Goal: Task Accomplishment & Management: Manage account settings

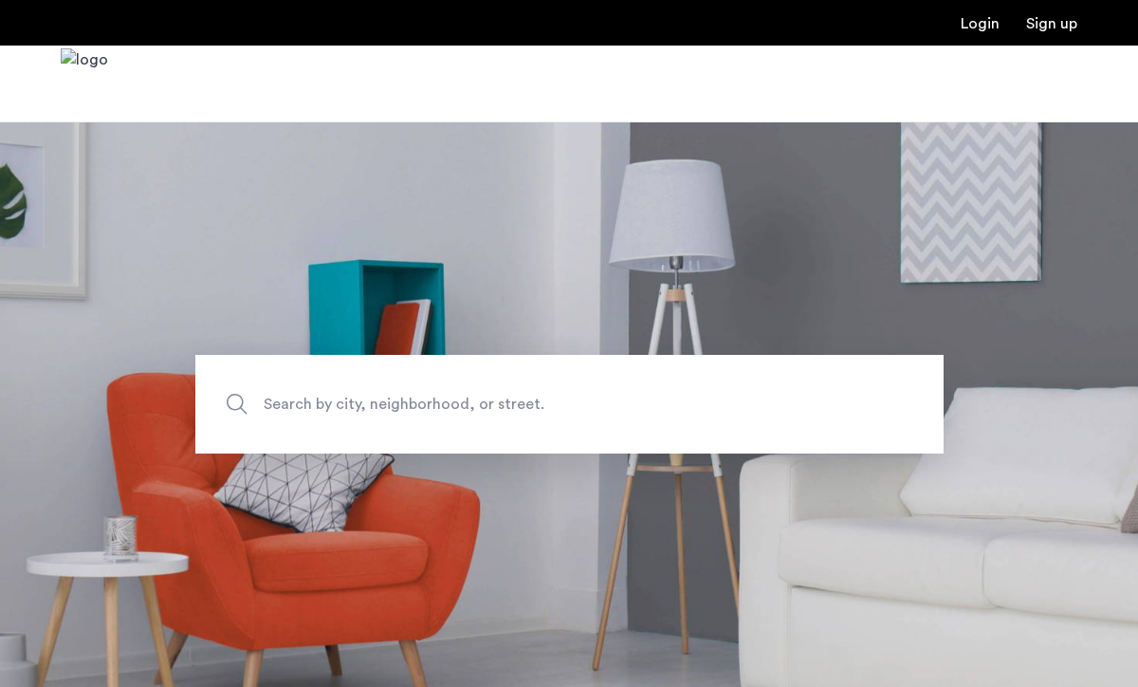
click at [981, 24] on link "Login" at bounding box center [980, 23] width 39 height 15
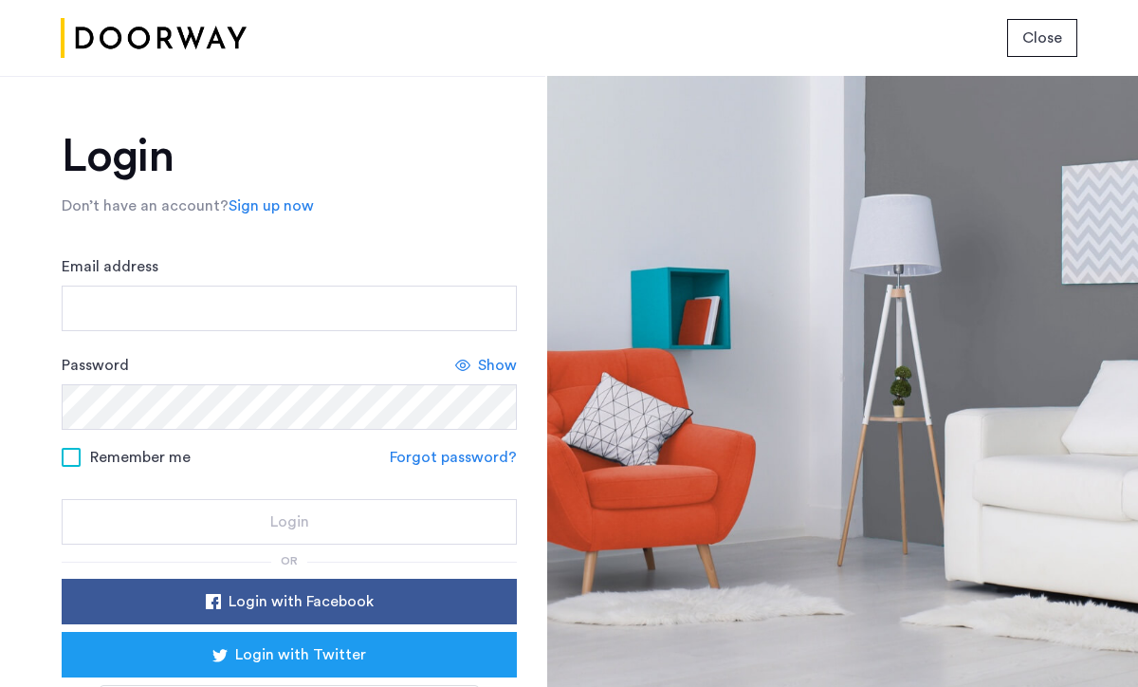
click at [144, 333] on form "Email address Password Show Remember me Forgot password? Login" at bounding box center [289, 399] width 455 height 289
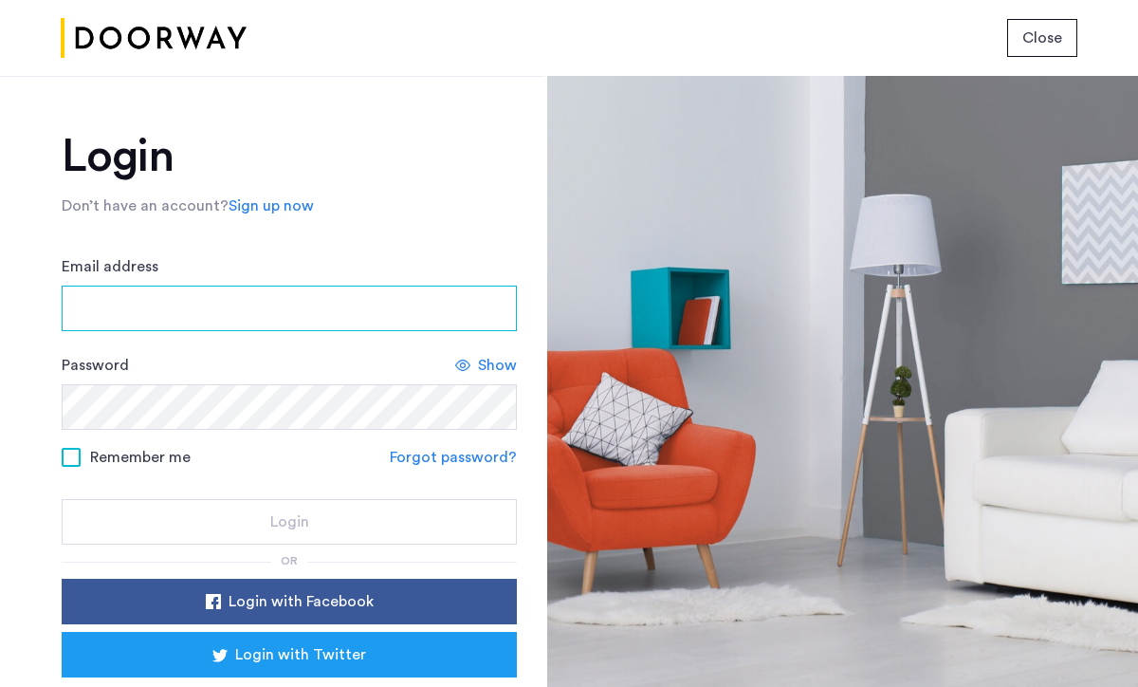
click at [145, 321] on input "Email address" at bounding box center [289, 308] width 455 height 46
type input "**********"
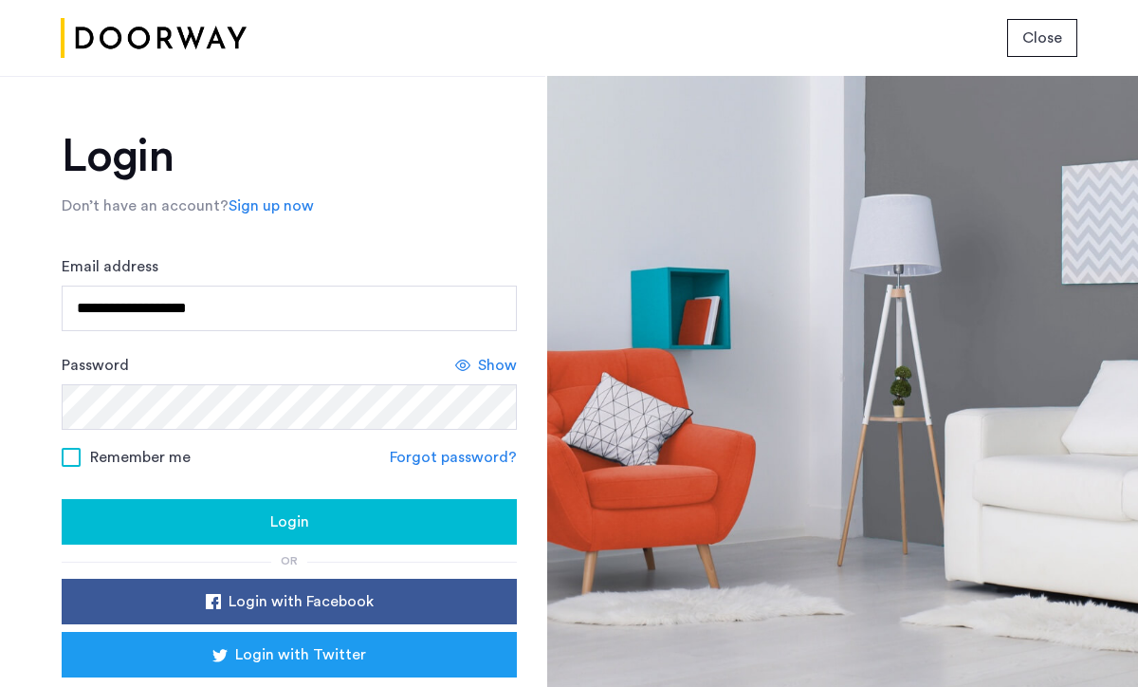
click at [222, 523] on div "Login" at bounding box center [289, 521] width 425 height 23
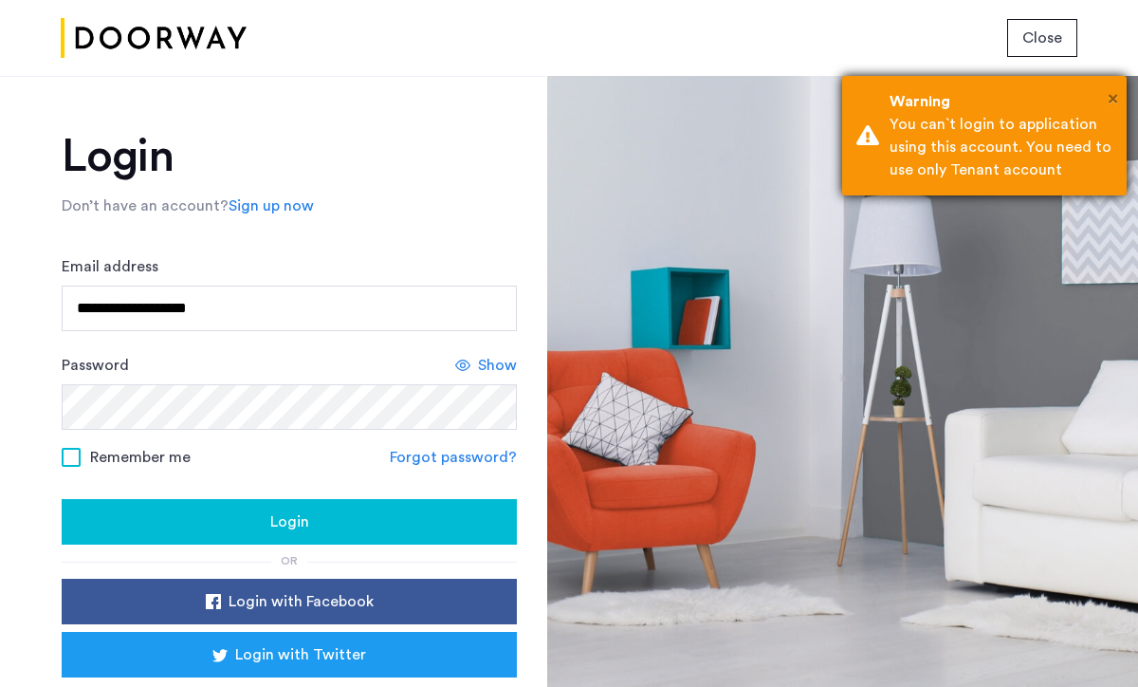
click at [1111, 107] on span "×" at bounding box center [1113, 98] width 10 height 19
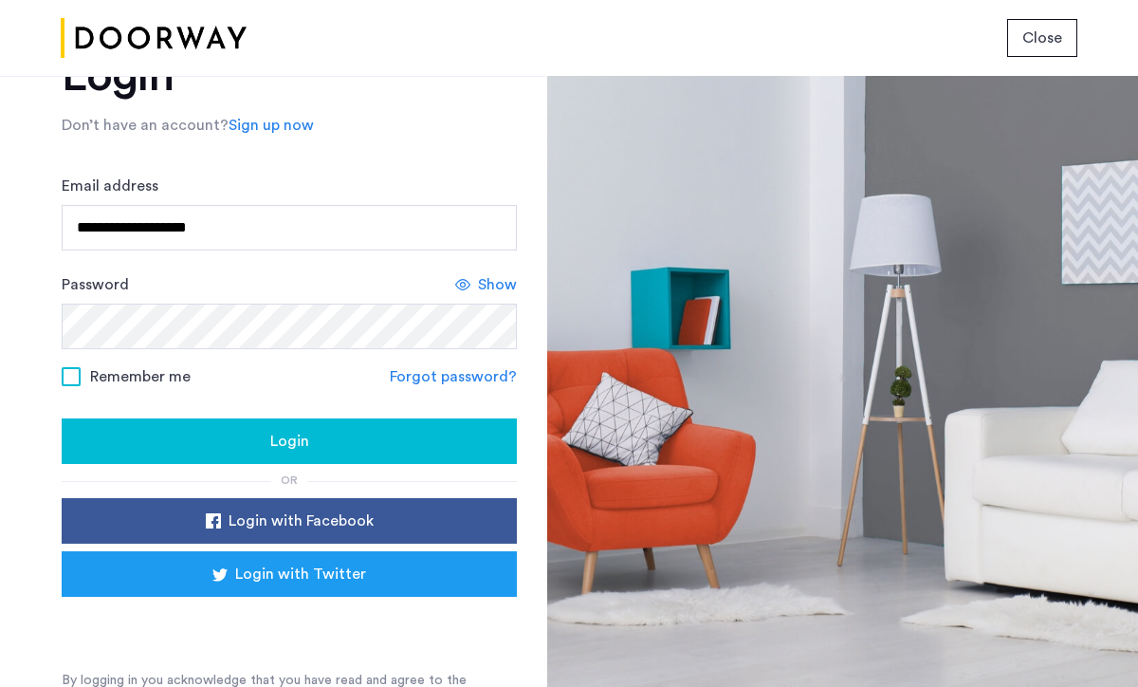
scroll to position [102, 0]
